Goal: Information Seeking & Learning: Learn about a topic

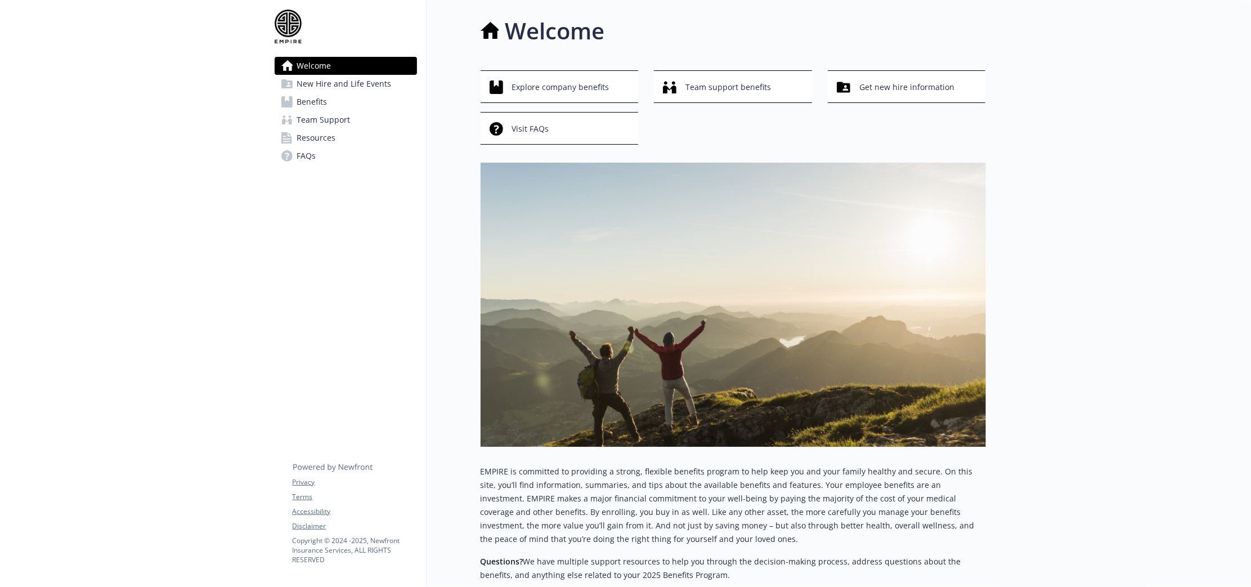
click at [338, 123] on span "Team Support" at bounding box center [323, 120] width 53 height 18
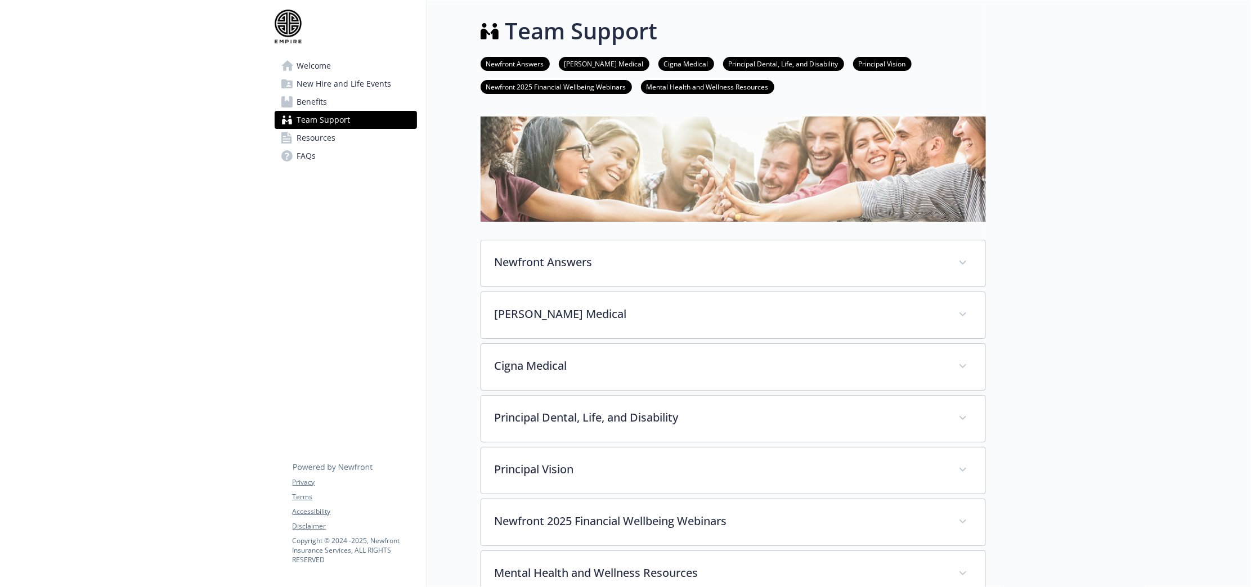
click at [336, 133] on link "Resources" at bounding box center [346, 138] width 142 height 18
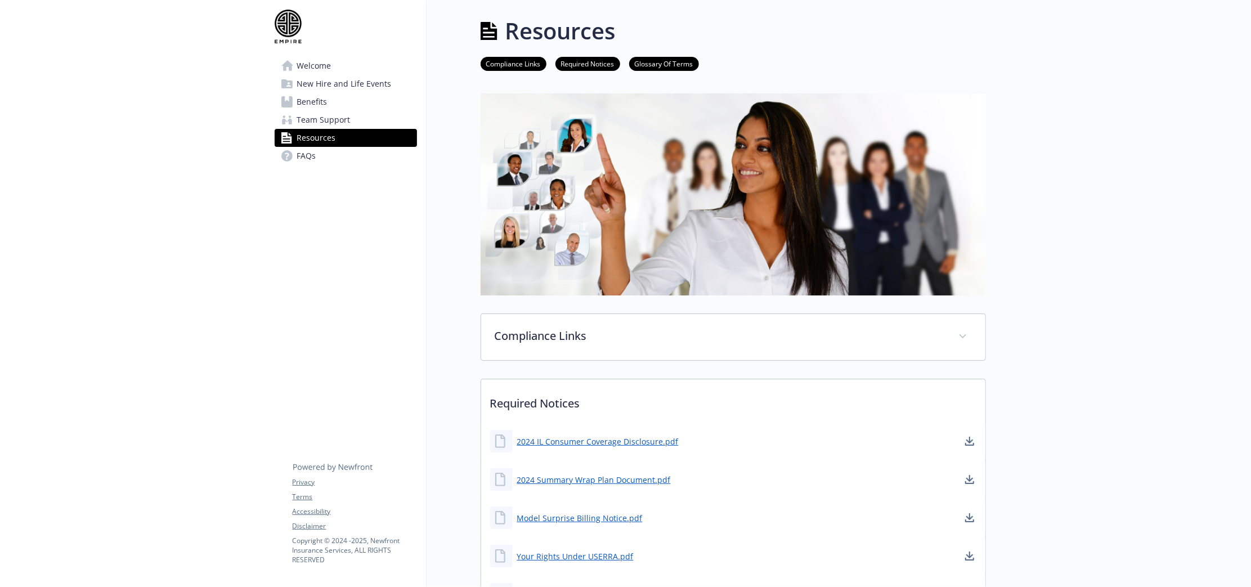
click at [355, 83] on span "New Hire and Life Events" at bounding box center [344, 84] width 95 height 18
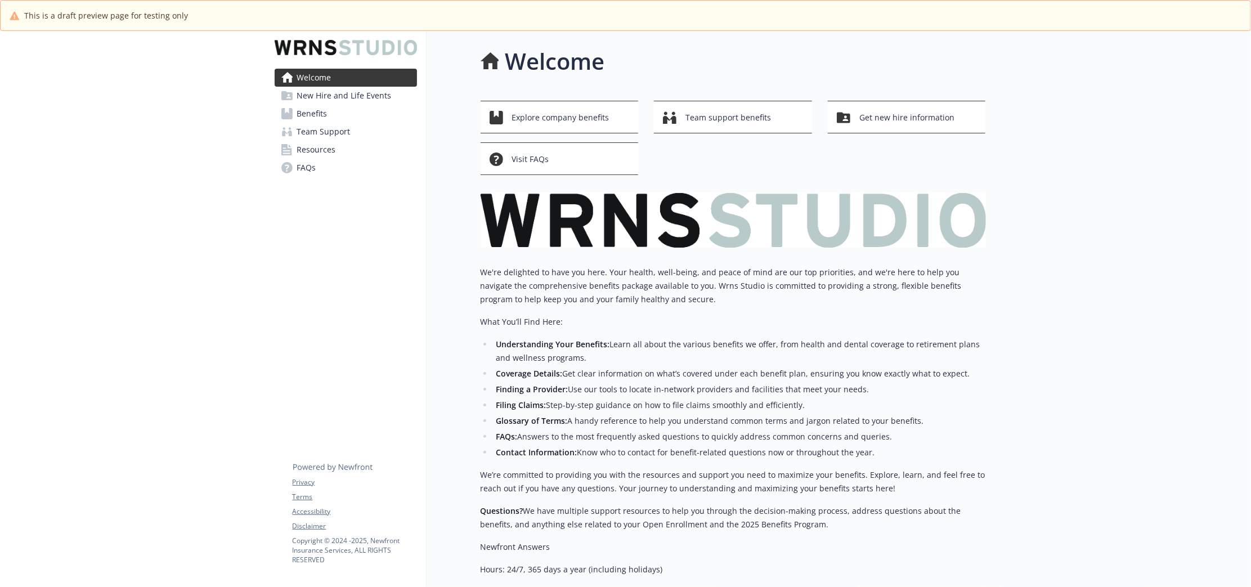
click at [329, 91] on span "New Hire and Life Events" at bounding box center [344, 96] width 95 height 18
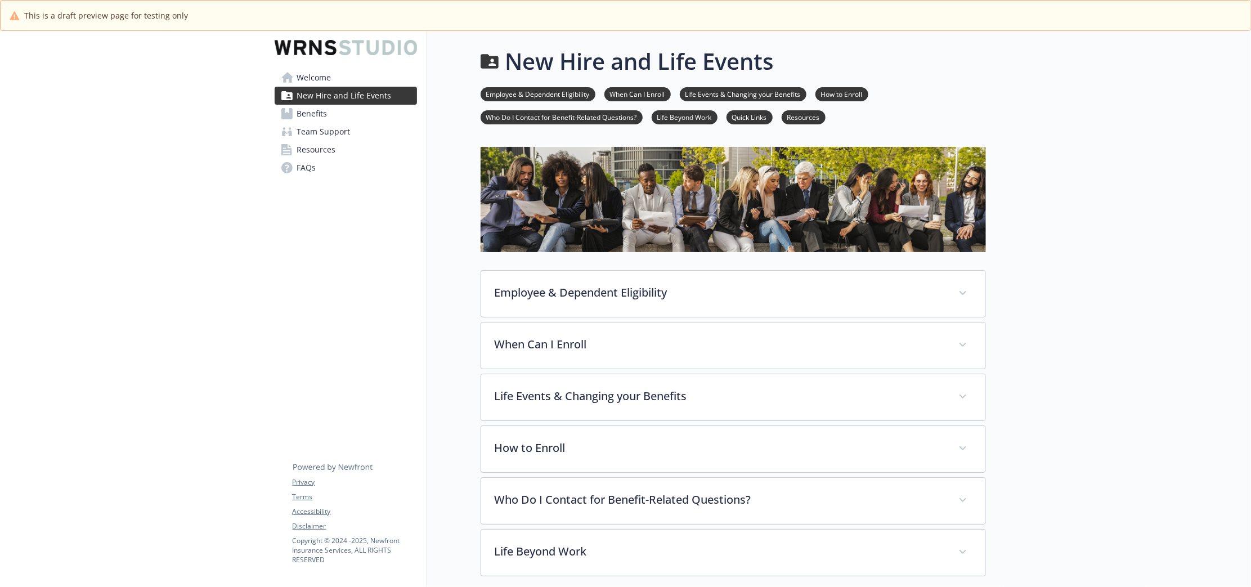
click at [342, 113] on link "Benefits" at bounding box center [346, 114] width 142 height 18
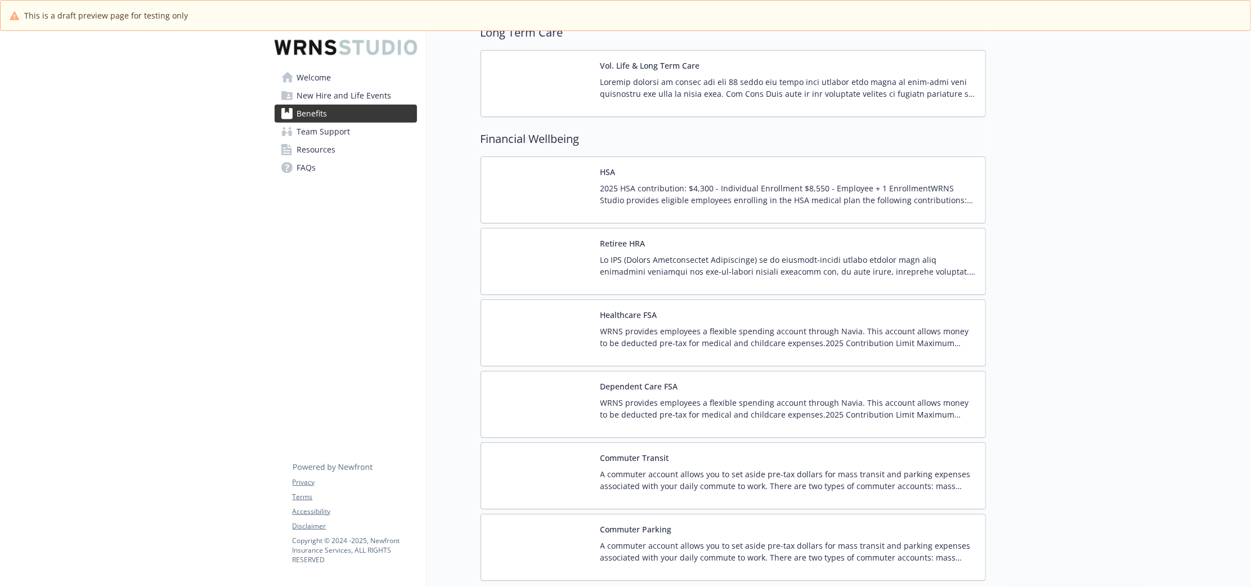
scroll to position [1196, 0]
